Goal: Check status: Check status

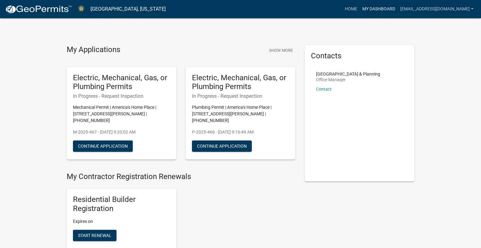
click at [361, 6] on link "My Dashboard" at bounding box center [379, 9] width 38 height 12
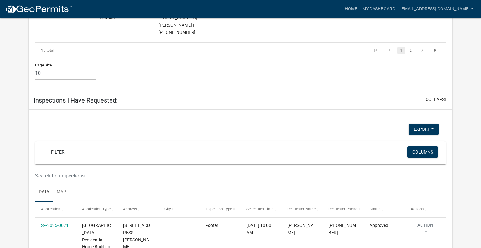
scroll to position [1156, 0]
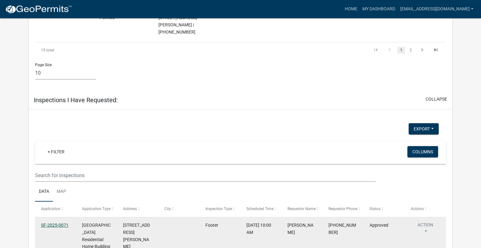
click at [65, 222] on link "SF-2025-0071" at bounding box center [55, 224] width 28 height 5
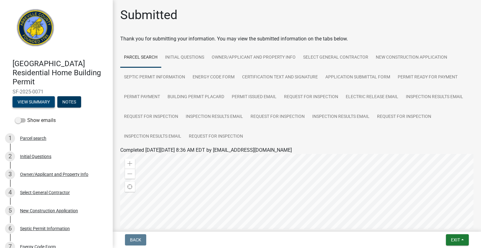
click at [30, 96] on button "View Summary" at bounding box center [34, 101] width 42 height 11
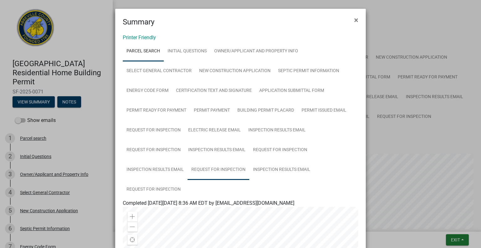
click at [237, 168] on link "Request for Inspection" at bounding box center [219, 170] width 62 height 20
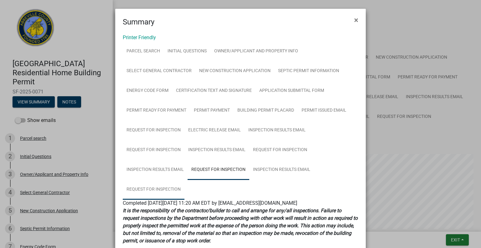
click at [166, 190] on link "Request for Inspection" at bounding box center [154, 189] width 62 height 20
click at [357, 20] on span "×" at bounding box center [356, 20] width 4 height 9
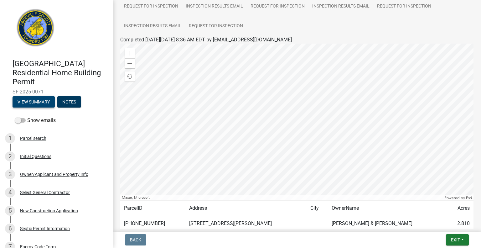
scroll to position [149, 0]
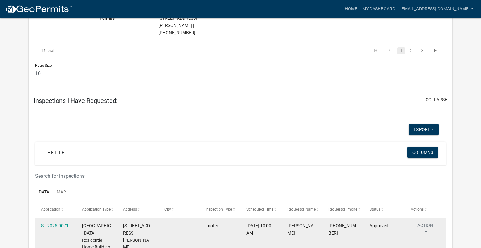
scroll to position [1155, 0]
click at [56, 223] on link "SF-2025-0071" at bounding box center [55, 225] width 28 height 5
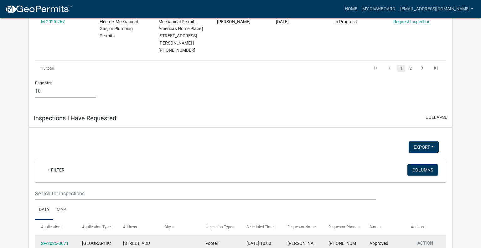
scroll to position [1139, 0]
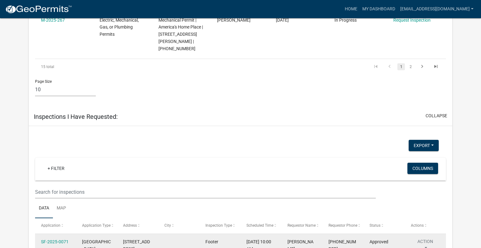
click at [427, 238] on button "Action" at bounding box center [425, 246] width 29 height 16
click at [429, 238] on button "Action" at bounding box center [425, 246] width 29 height 16
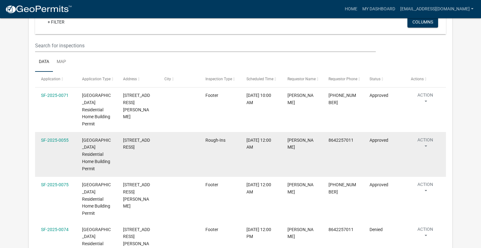
scroll to position [1287, 0]
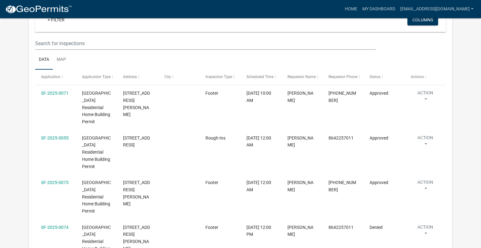
click at [427, 185] on link "View Details" at bounding box center [441, 188] width 60 height 15
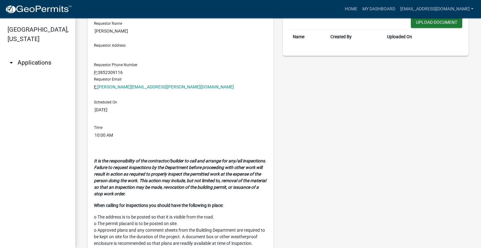
scroll to position [36, 0]
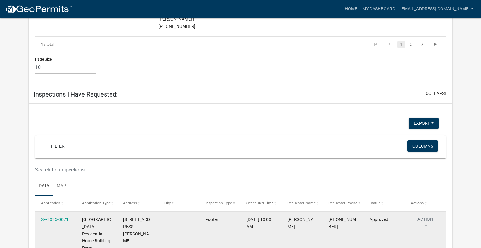
scroll to position [1165, 0]
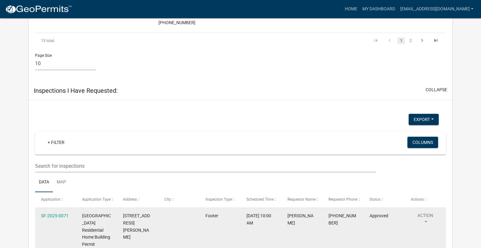
click at [426, 212] on button "Action" at bounding box center [425, 220] width 29 height 16
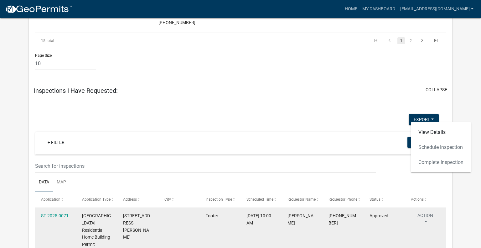
click at [426, 212] on button "Action" at bounding box center [425, 220] width 29 height 16
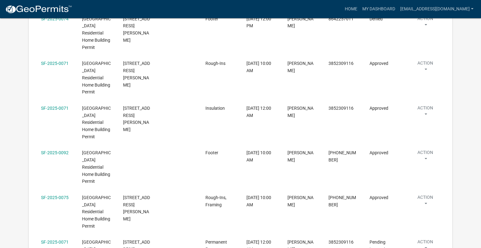
scroll to position [1497, 0]
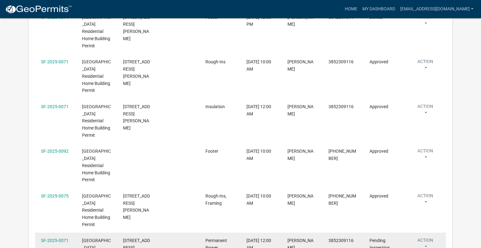
click at [427, 237] on button "Action" at bounding box center [425, 245] width 29 height 16
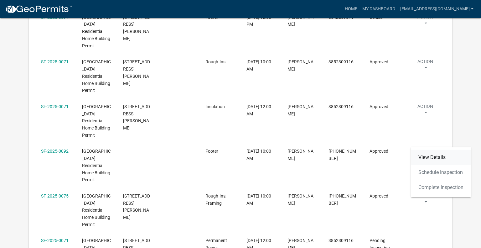
click at [427, 156] on link "View Details" at bounding box center [441, 157] width 60 height 15
